Goal: Task Accomplishment & Management: Use online tool/utility

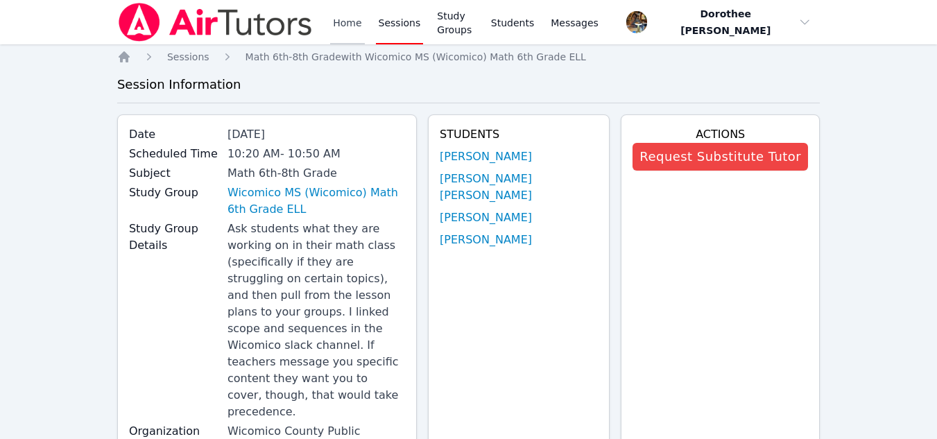
click at [342, 21] on link "Home" at bounding box center [347, 22] width 34 height 44
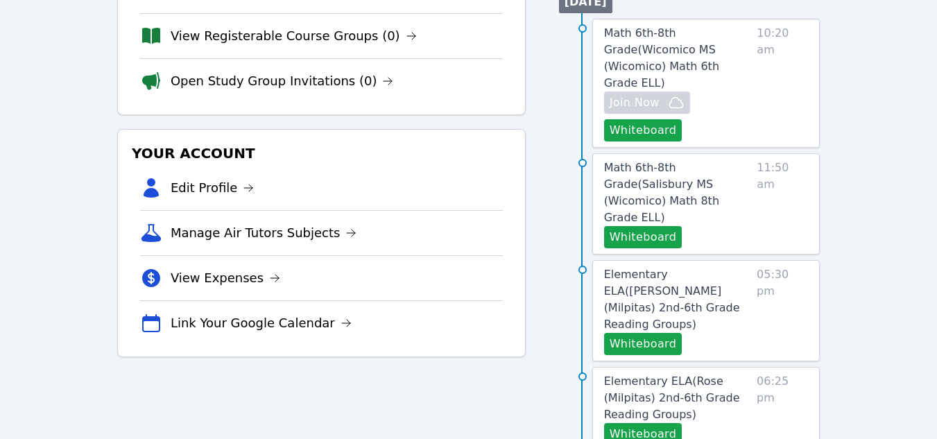
scroll to position [284, 0]
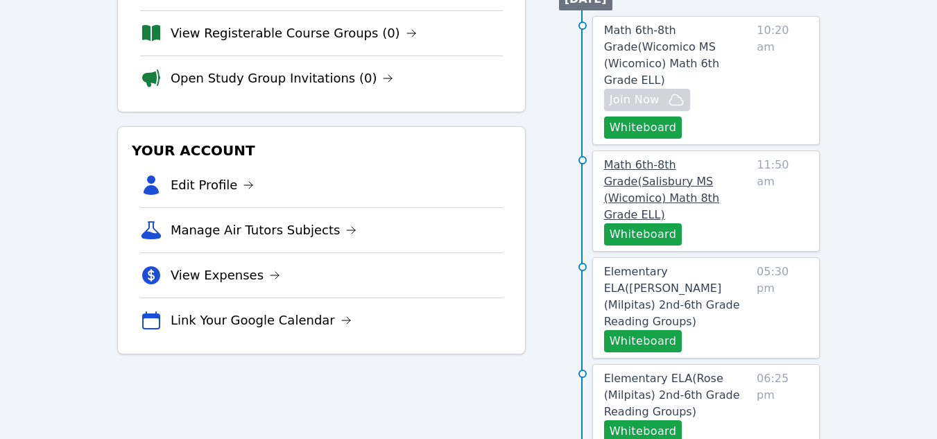
click at [633, 164] on span "Math 6th-8th Grade ( Salisbury MS (Wicomico) Math 8th Grade ELL )" at bounding box center [661, 189] width 115 height 63
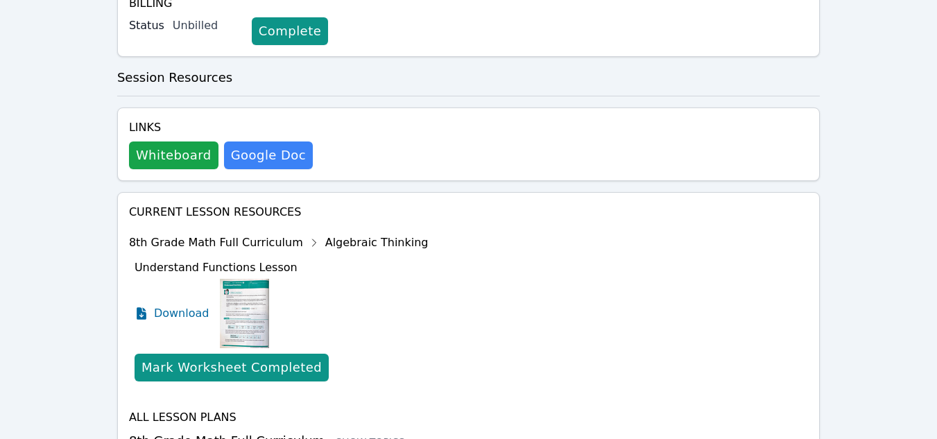
scroll to position [547, 0]
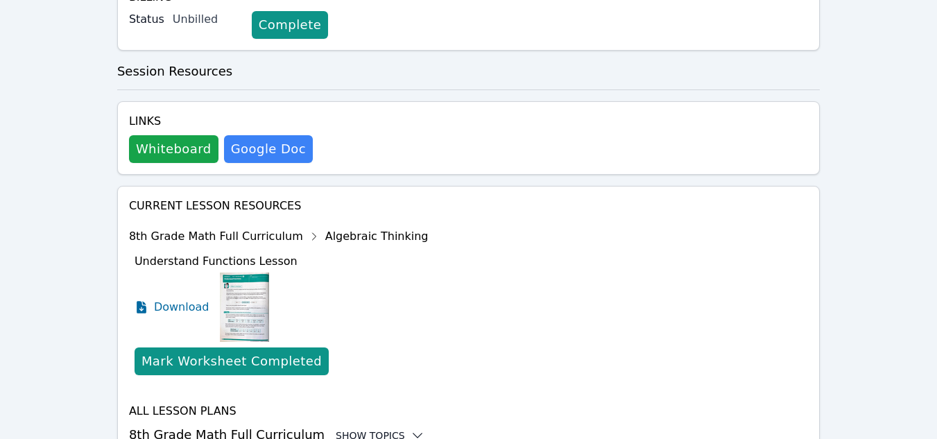
click at [413, 434] on icon at bounding box center [417, 436] width 9 height 4
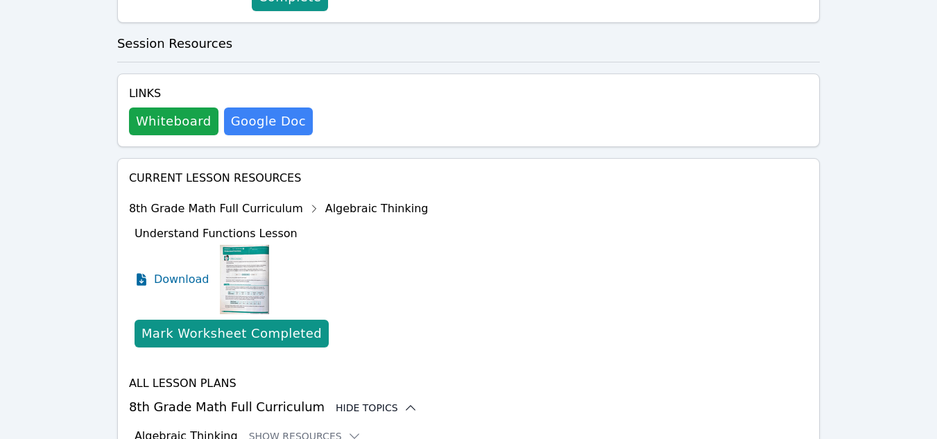
scroll to position [544, 0]
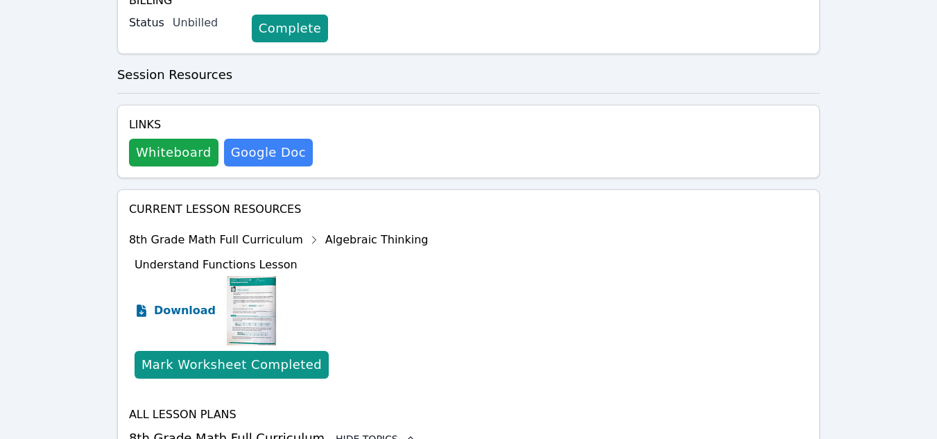
click at [191, 302] on span "Download" at bounding box center [185, 310] width 62 height 17
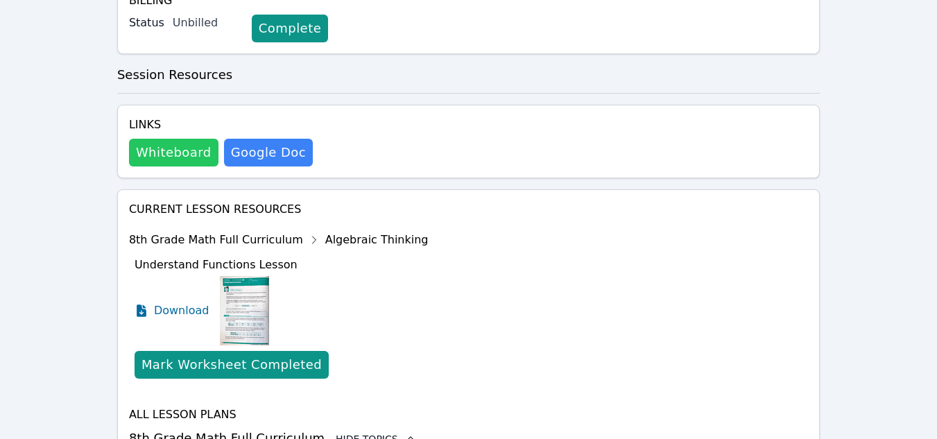
click at [171, 139] on button "Whiteboard" at bounding box center [173, 153] width 89 height 28
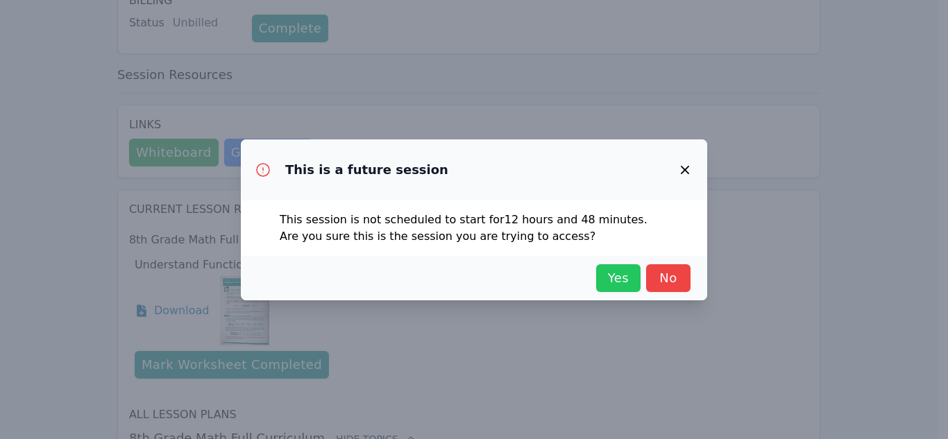
click at [630, 289] on button "Yes" at bounding box center [618, 278] width 44 height 28
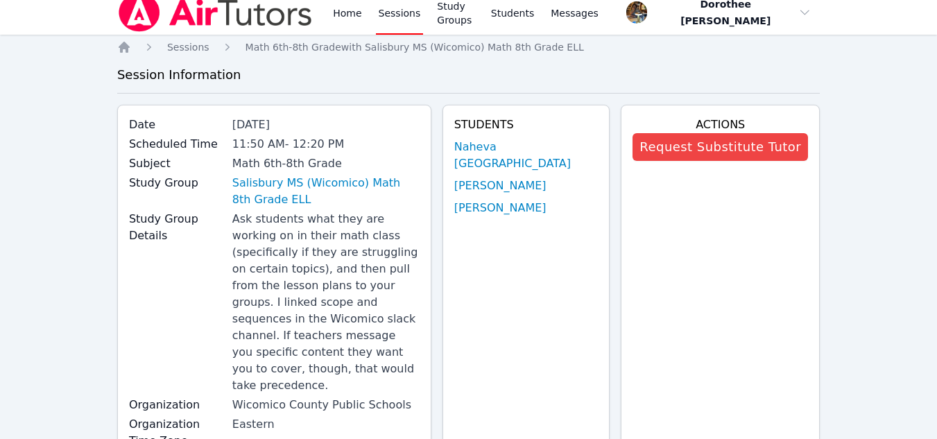
scroll to position [0, 0]
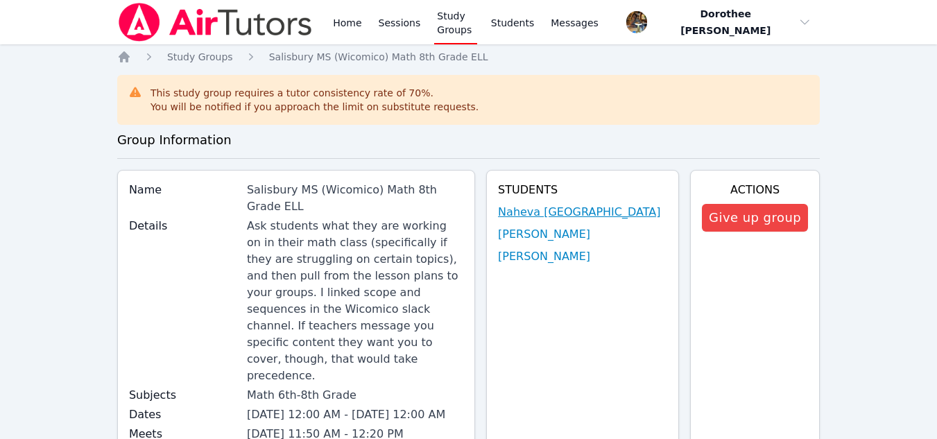
click at [592, 214] on link "Naheva [GEOGRAPHIC_DATA]" at bounding box center [579, 212] width 162 height 17
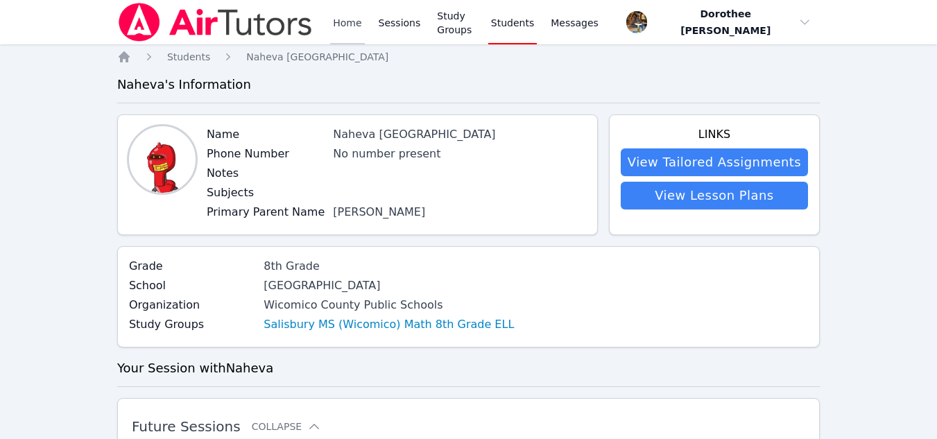
click at [336, 26] on link "Home" at bounding box center [347, 22] width 34 height 44
